Goal: Check status: Check status

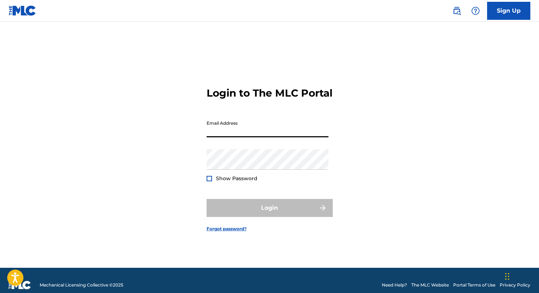
click at [227, 135] on input "Email Address" at bounding box center [267, 127] width 122 height 21
type input "[EMAIL_ADDRESS][DOMAIN_NAME]"
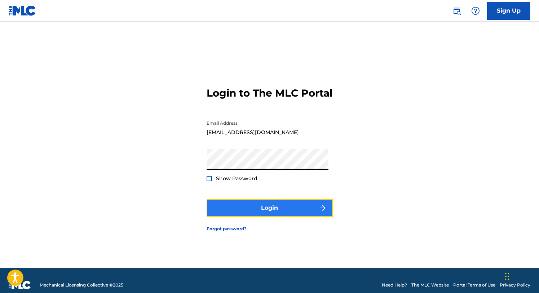
click at [254, 211] on button "Login" at bounding box center [269, 208] width 126 height 18
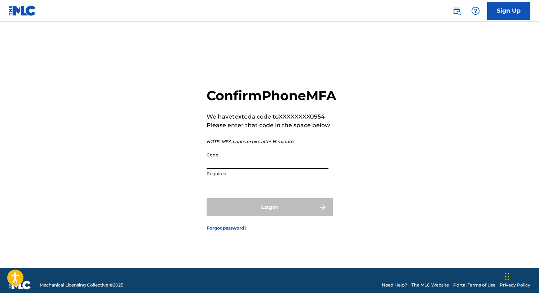
click at [237, 169] on input "Code" at bounding box center [267, 158] width 122 height 21
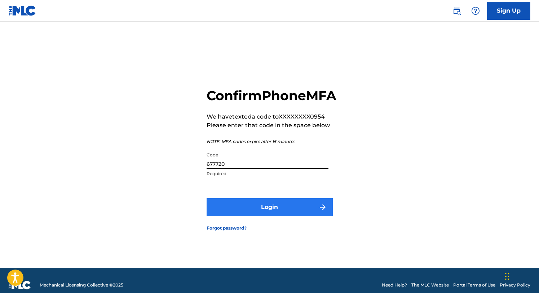
type input "677720"
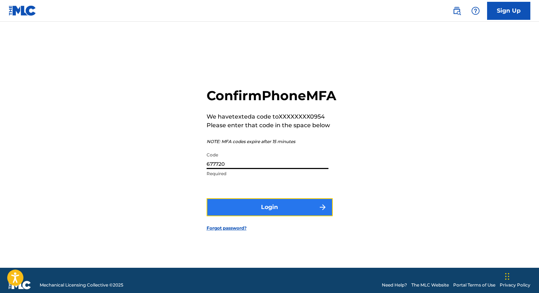
click at [270, 212] on button "Login" at bounding box center [269, 207] width 126 height 18
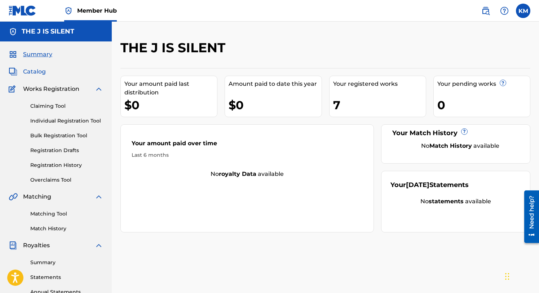
click at [34, 73] on span "Catalog" at bounding box center [34, 71] width 23 height 9
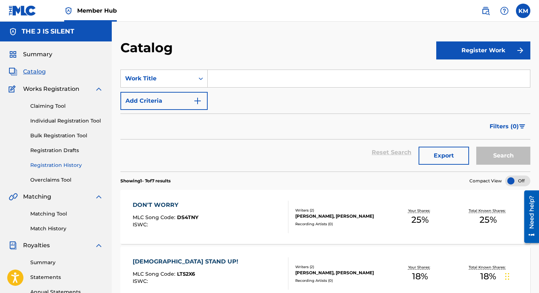
click at [53, 164] on link "Registration History" at bounding box center [66, 165] width 73 height 8
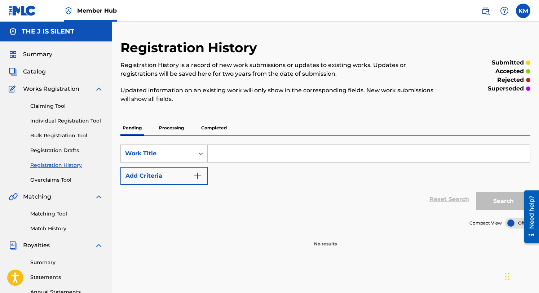
click at [174, 126] on p "Processing" at bounding box center [171, 127] width 29 height 15
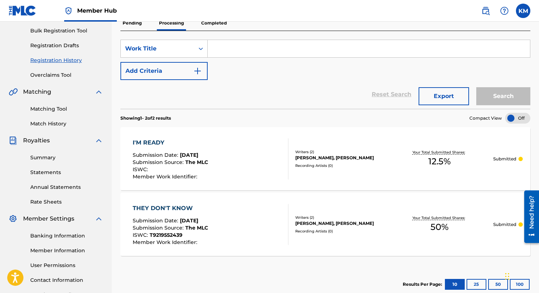
scroll to position [101, 0]
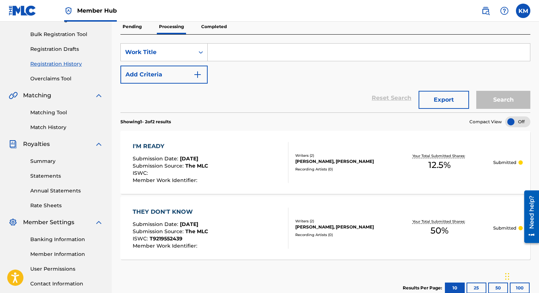
click at [214, 28] on p "Completed" at bounding box center [214, 26] width 30 height 15
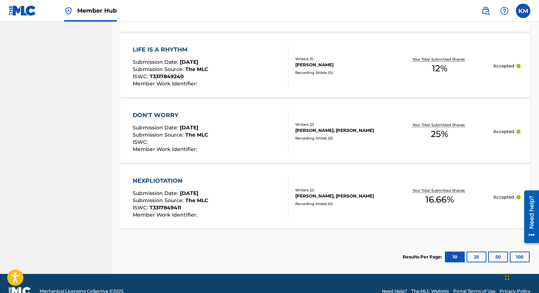
scroll to position [505, 0]
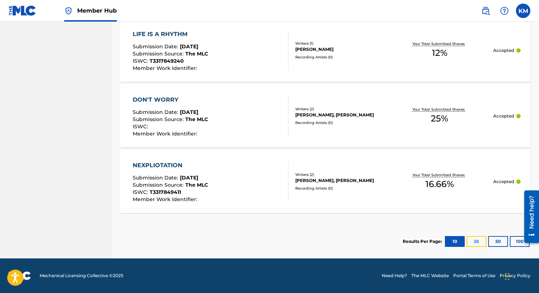
click at [471, 241] on button "25" at bounding box center [476, 241] width 20 height 11
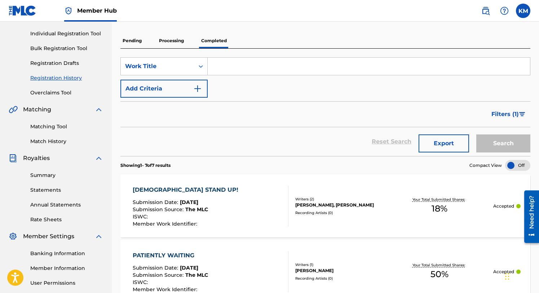
scroll to position [86, 0]
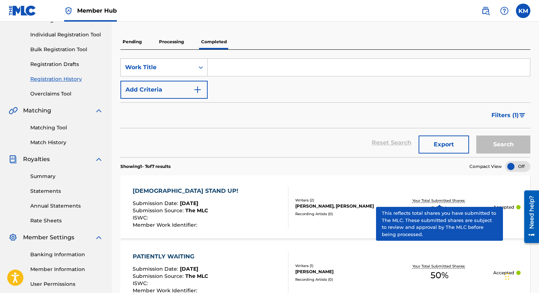
click at [169, 38] on p "Processing" at bounding box center [171, 41] width 29 height 15
